Goal: Find specific page/section: Find specific page/section

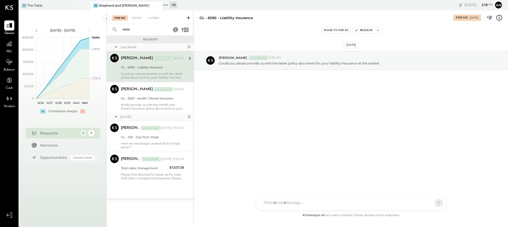
click at [11, 50] on span "P&L" at bounding box center [9, 51] width 6 height 5
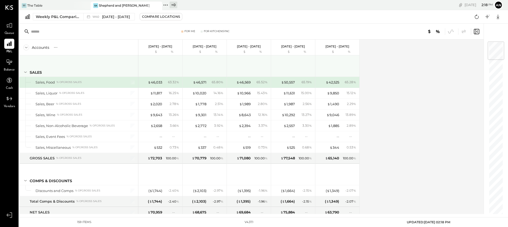
scroll to position [1, 0]
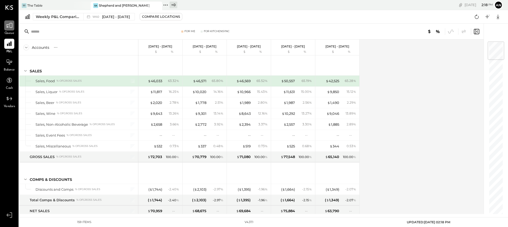
click at [13, 28] on div at bounding box center [9, 25] width 10 height 10
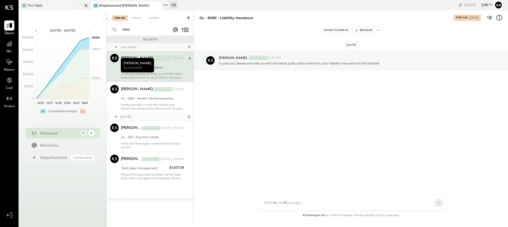
click at [28, 6] on div "The Table" at bounding box center [34, 5] width 15 height 5
